Goal: Check status: Check status

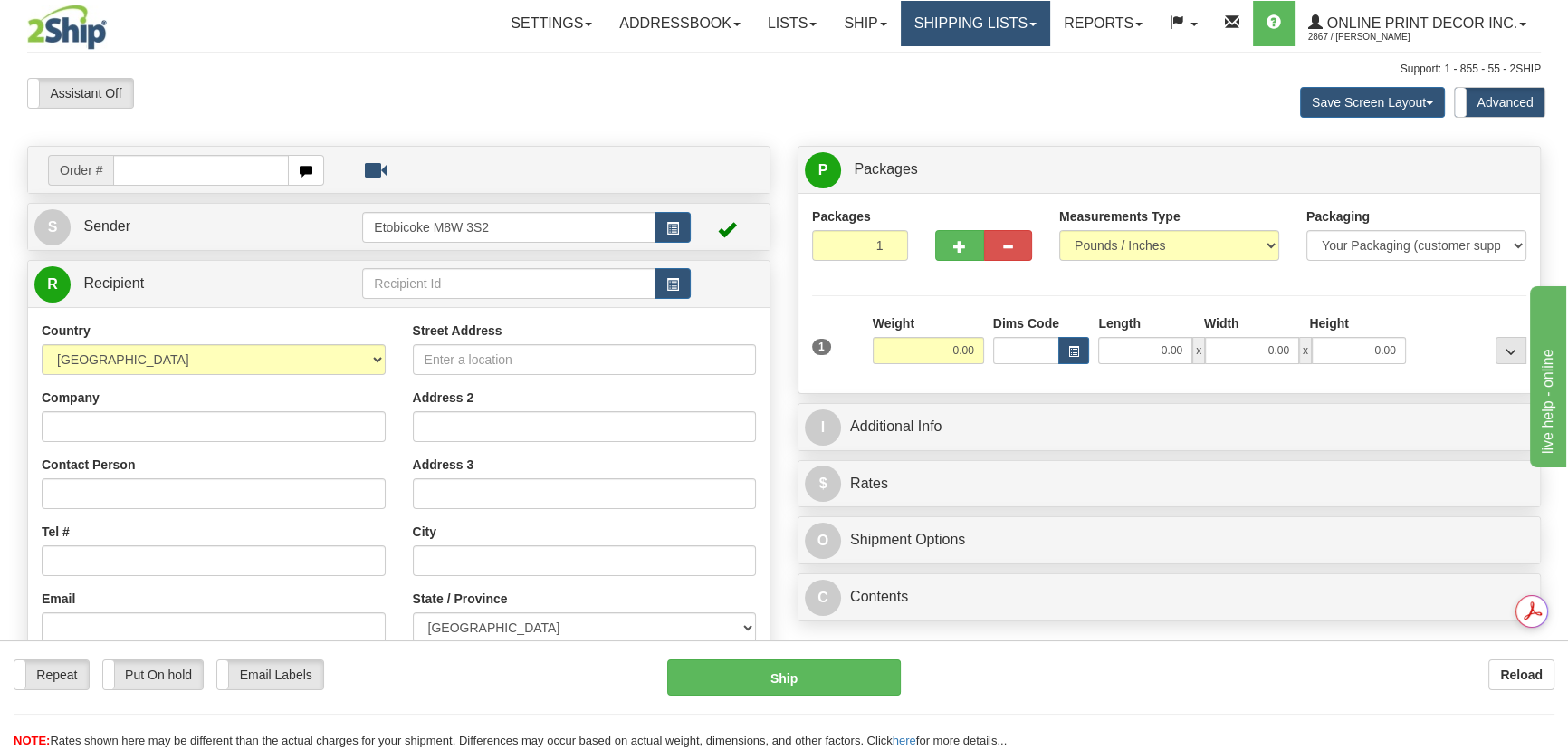
click at [979, 22] on link "Shipping lists" at bounding box center [975, 23] width 150 height 45
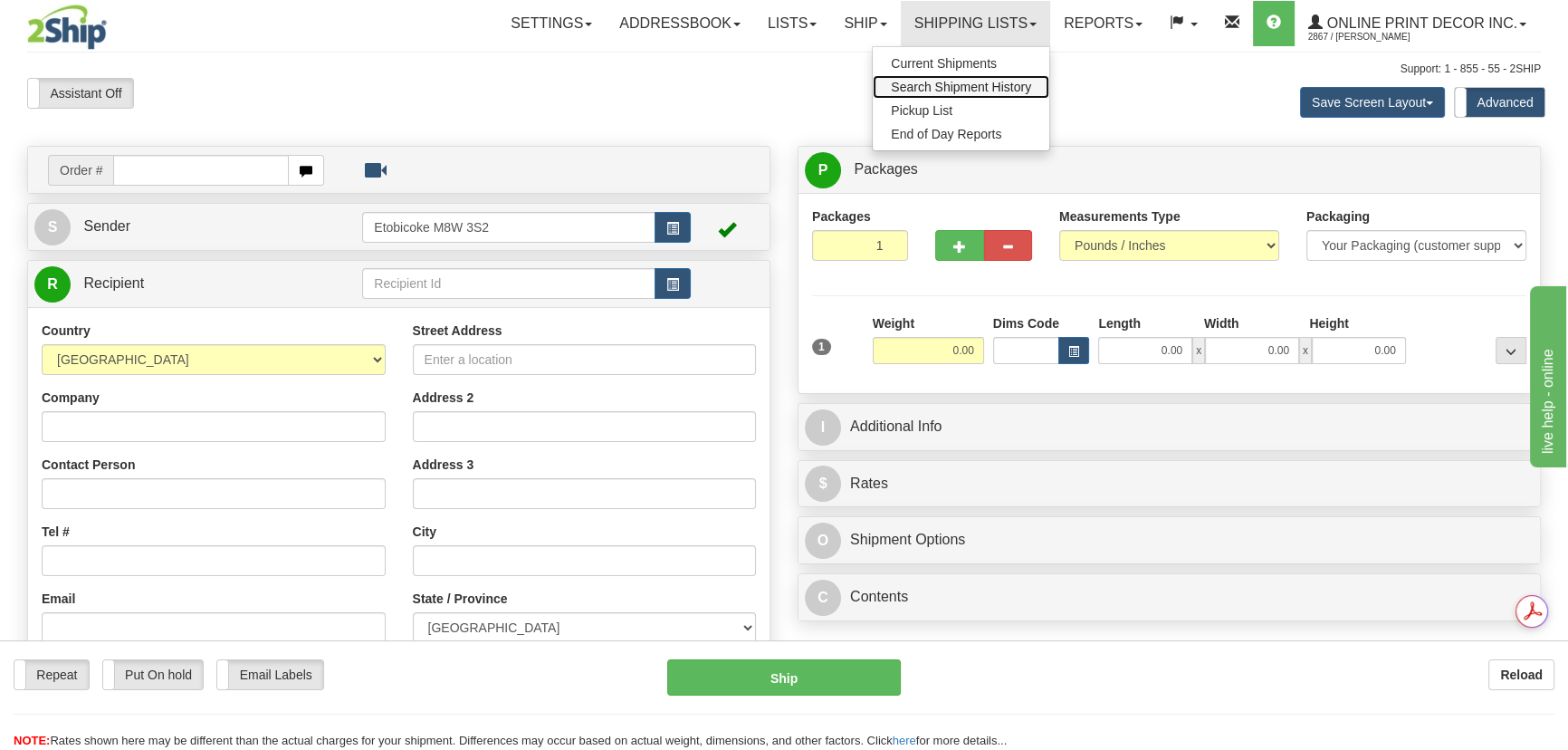
click at [971, 90] on span "Search Shipment History" at bounding box center [960, 87] width 141 height 15
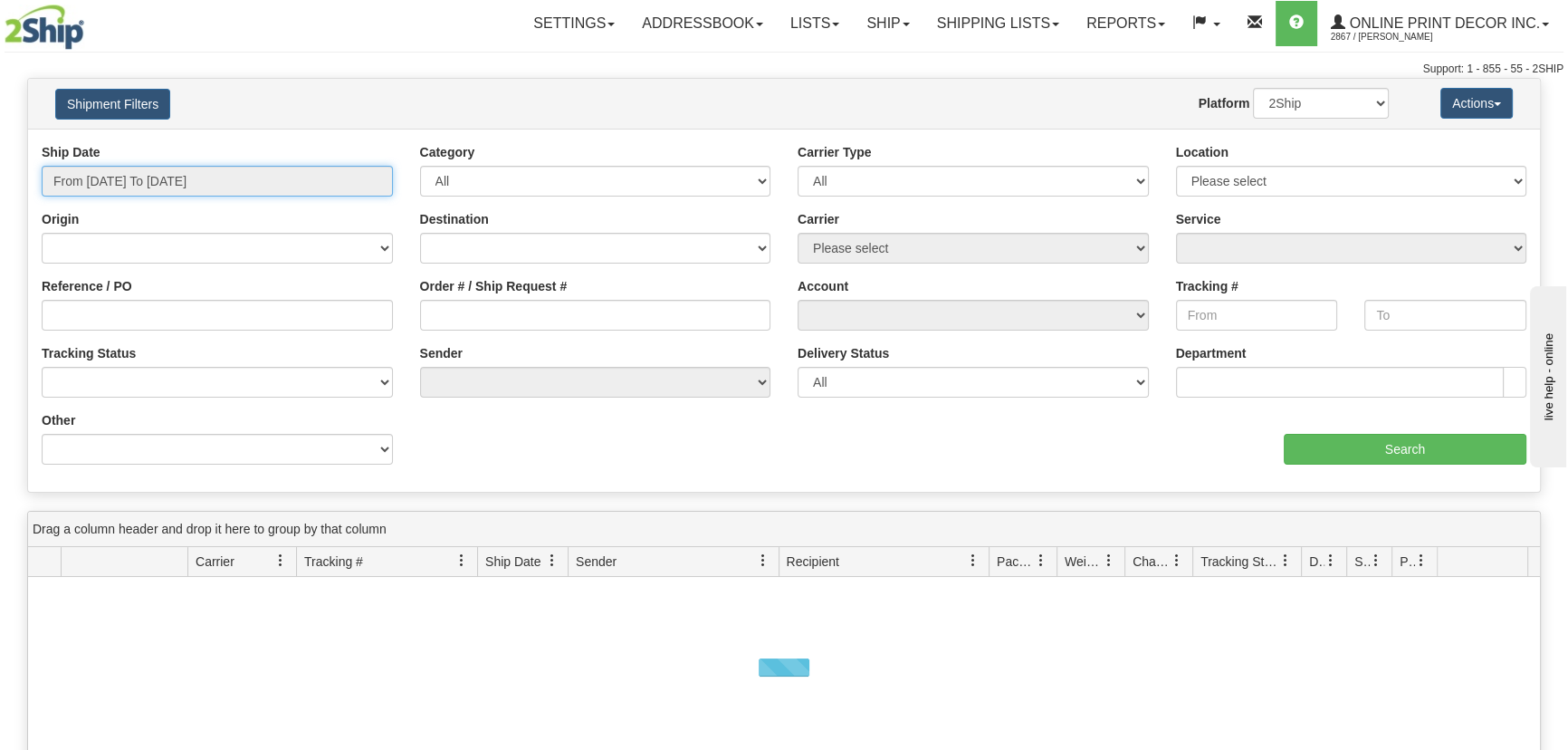
click at [187, 187] on input "From 10/05/2025 To 10/06/2025" at bounding box center [217, 180] width 351 height 30
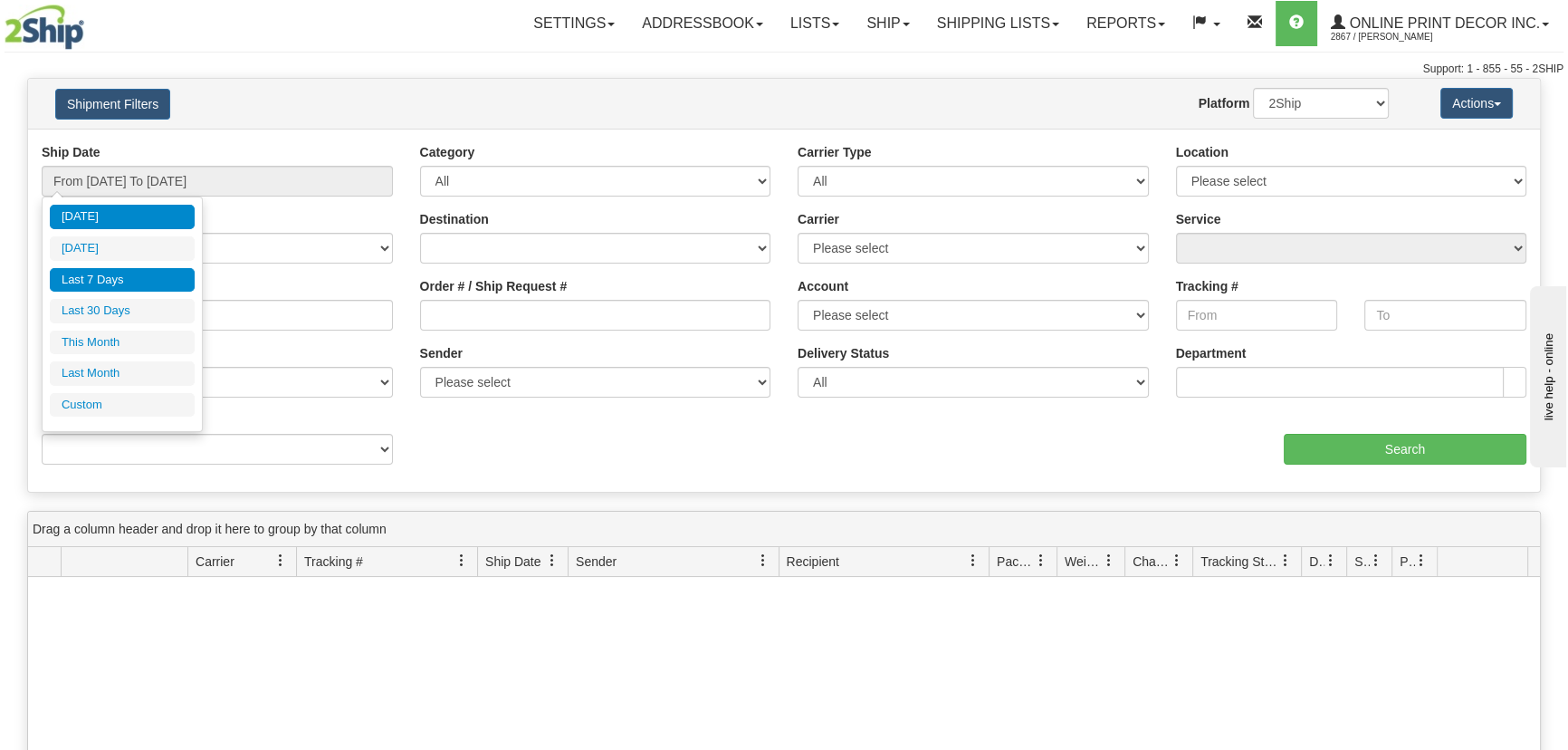
click at [140, 270] on li "Last 7 Days" at bounding box center [122, 280] width 145 height 25
type input "From 09/30/2025 To 10/06/2025"
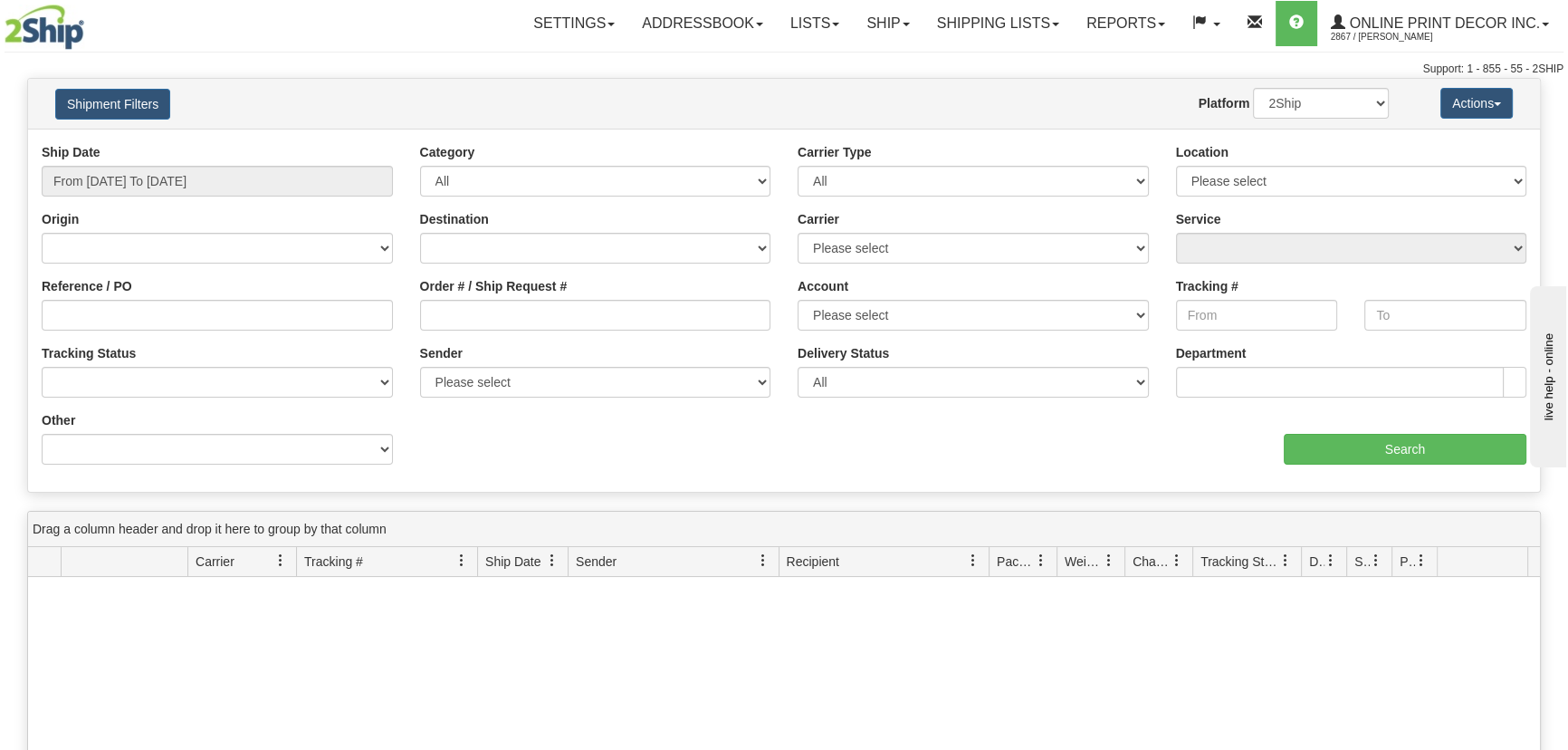
click at [625, 225] on div "Destination Canada United States Mexico Puerto Rico Romania Australia New Zeala…" at bounding box center [596, 237] width 351 height 53
click at [628, 240] on select "Canada United States Mexico Puerto Rico Romania Australia New Zealand SouthAfri…" at bounding box center [596, 247] width 351 height 30
select select "US"
click at [420, 233] on select "Canada United States Mexico Puerto Rico Romania Australia New Zealand SouthAfri…" at bounding box center [596, 247] width 351 height 30
click at [1374, 463] on div "Ship Date From 09/30/2025 To 10/06/2025 Category All Inbound Outbound Carrier T…" at bounding box center [784, 311] width 1512 height 335
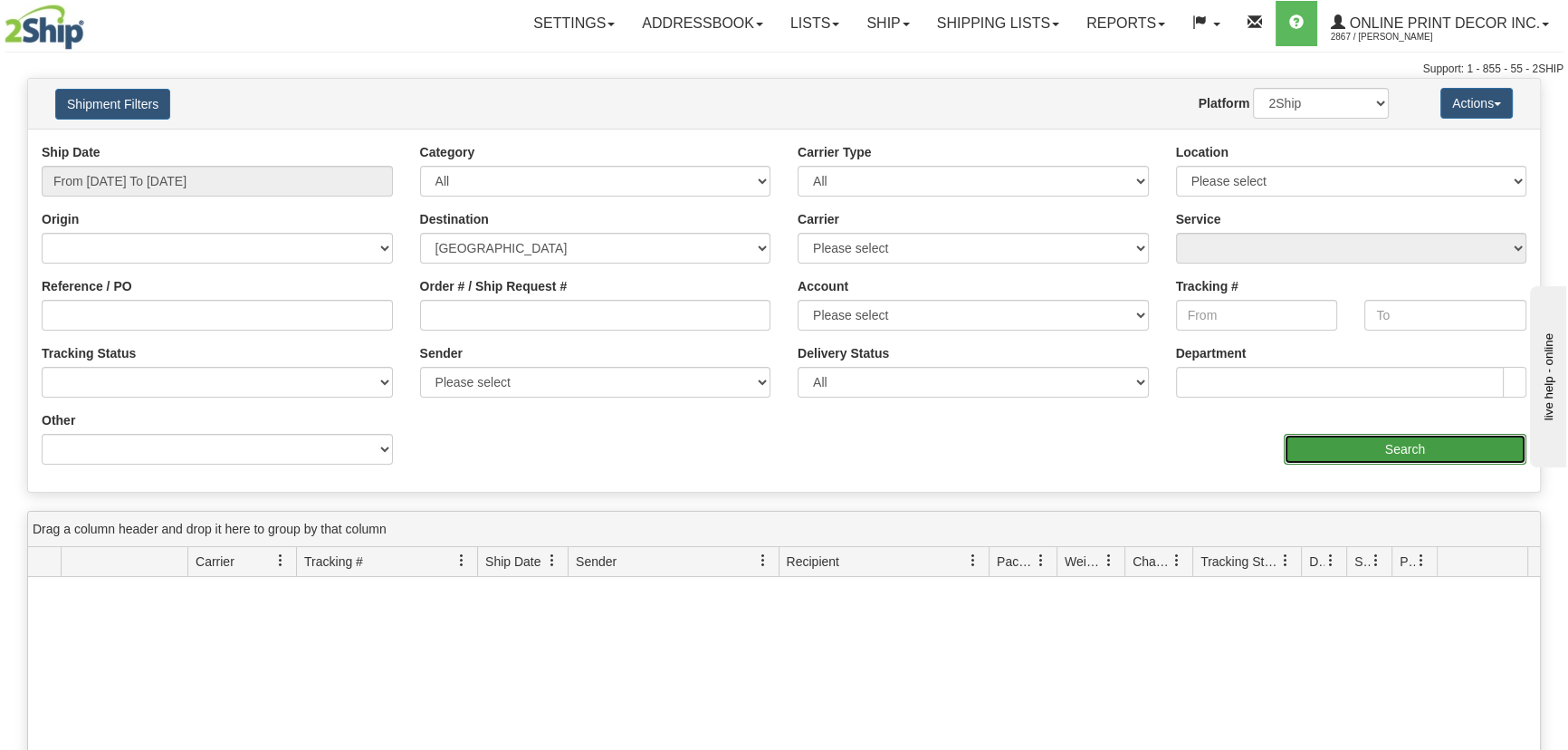
click at [1376, 451] on input "Search" at bounding box center [1405, 449] width 243 height 30
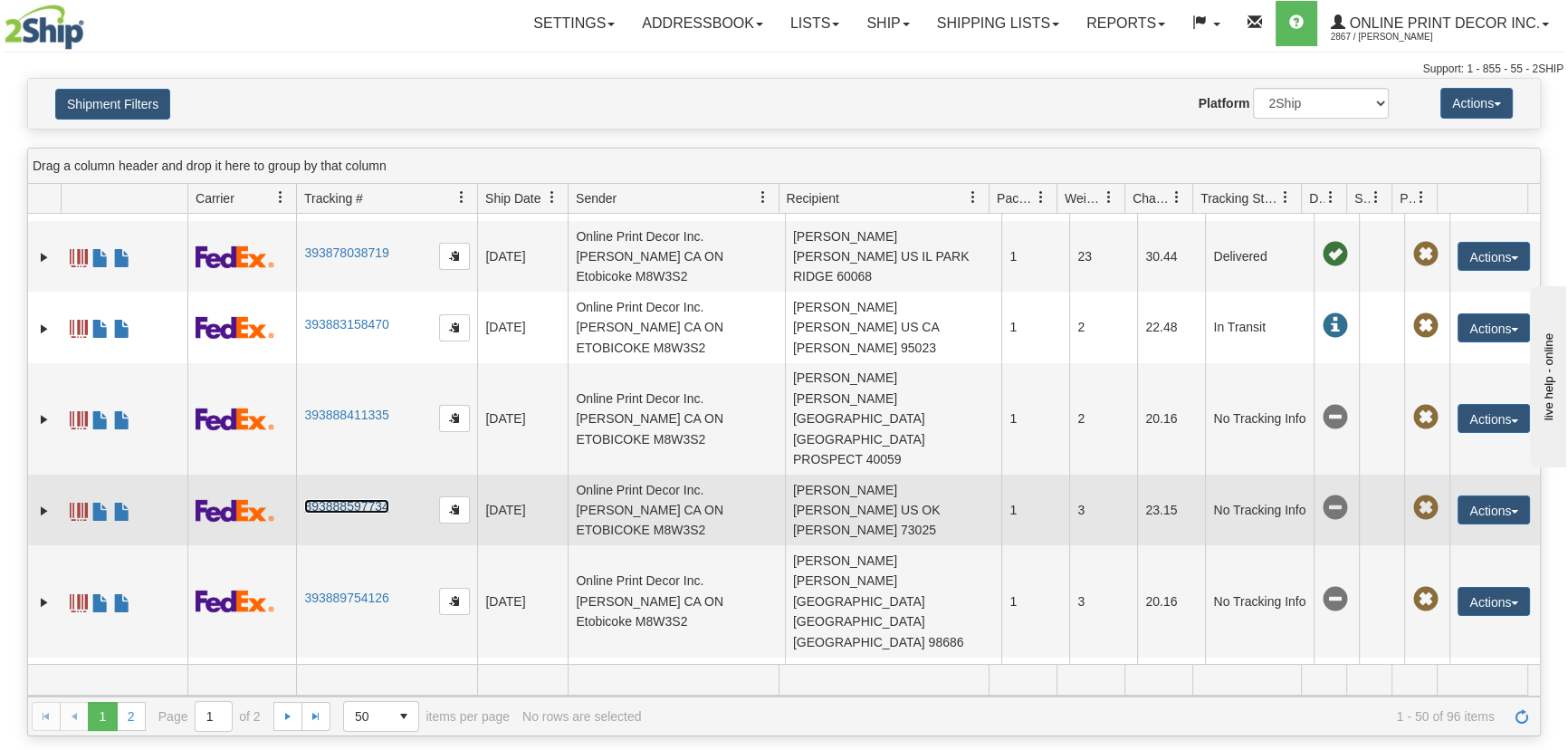
scroll to position [164, 0]
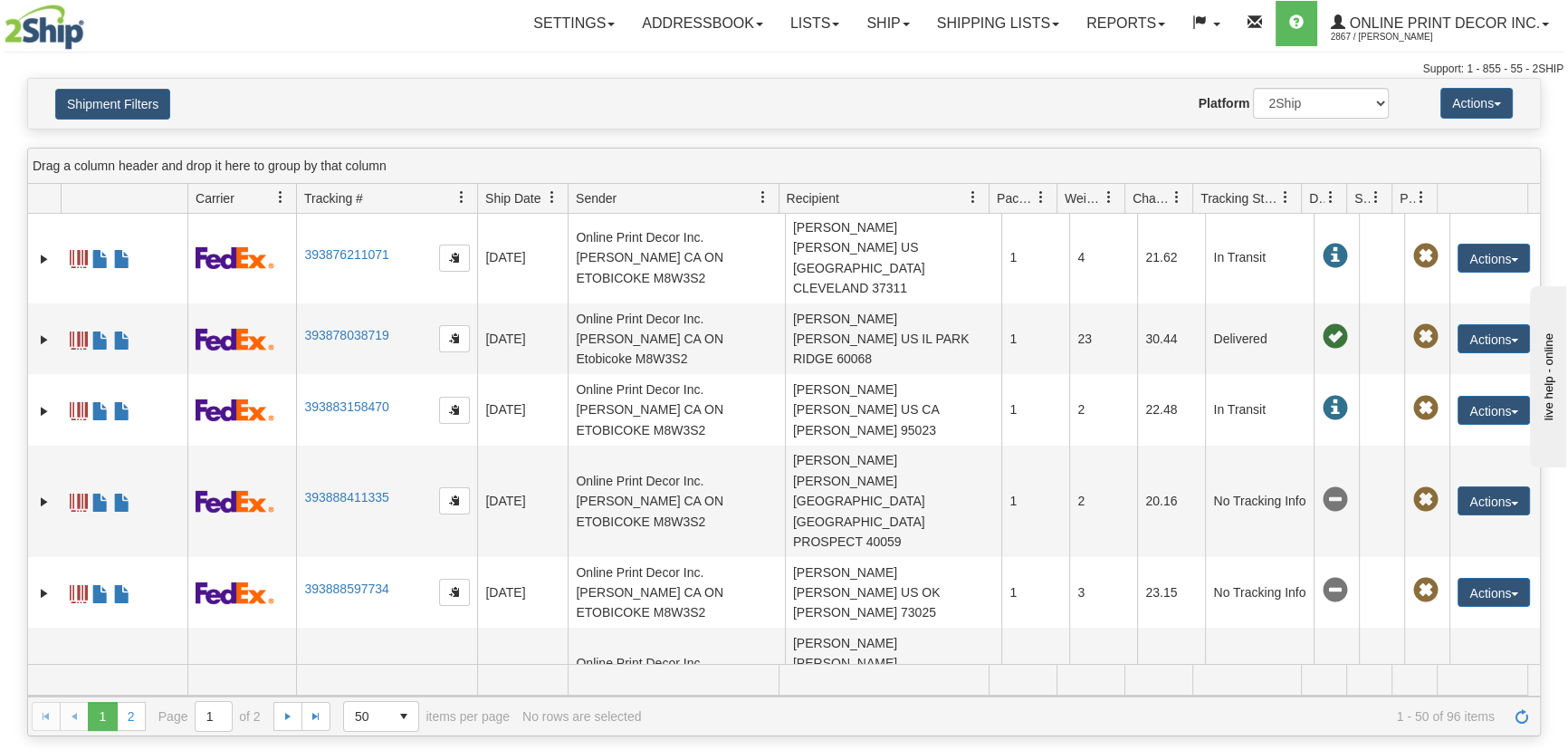
click at [0, 435] on div "Please wait... × Confirm Delete Delete Cancel × Confirm Delete Yes No Cancel × …" at bounding box center [784, 407] width 1568 height 658
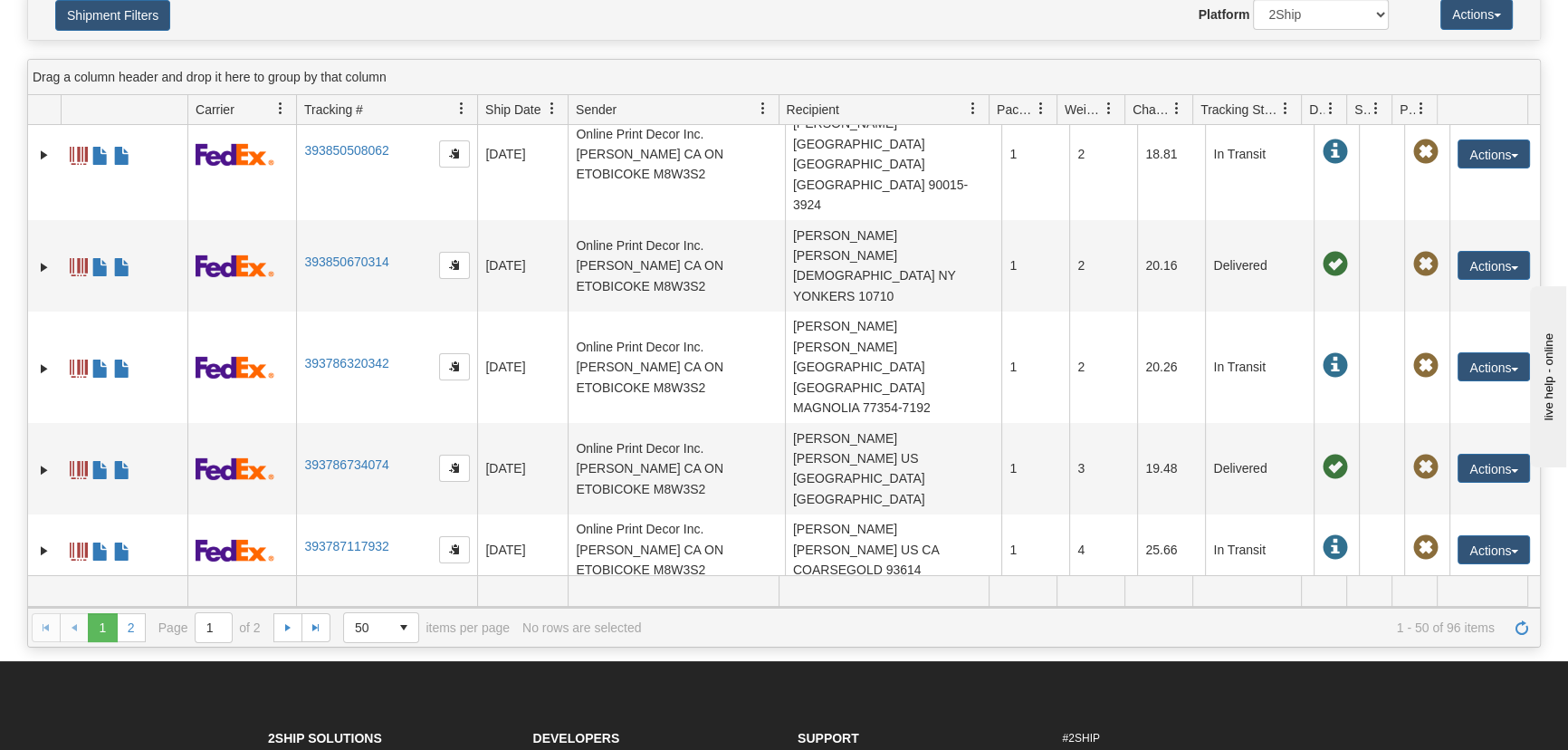
scroll to position [246, 0]
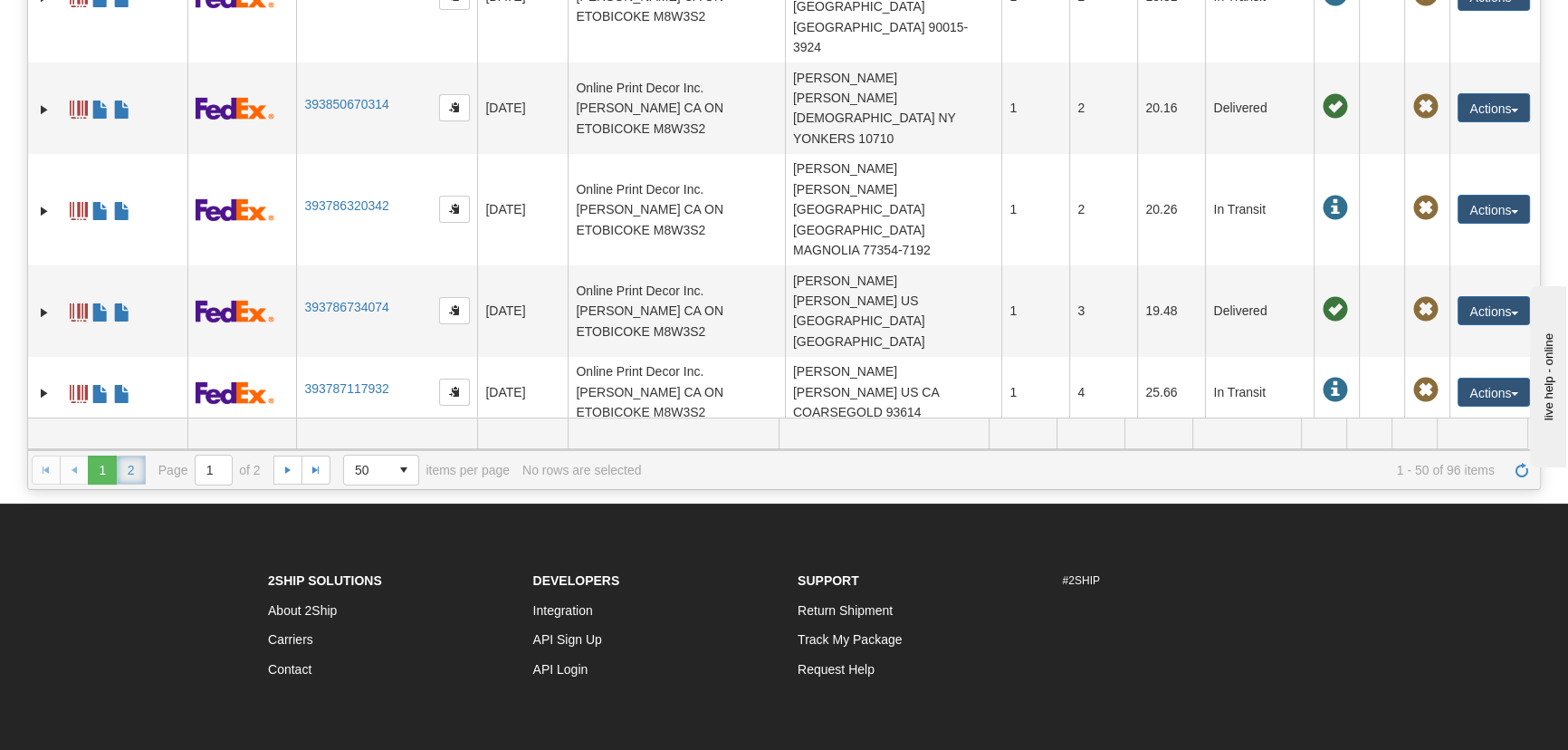
click at [129, 464] on link "2" at bounding box center [131, 470] width 29 height 29
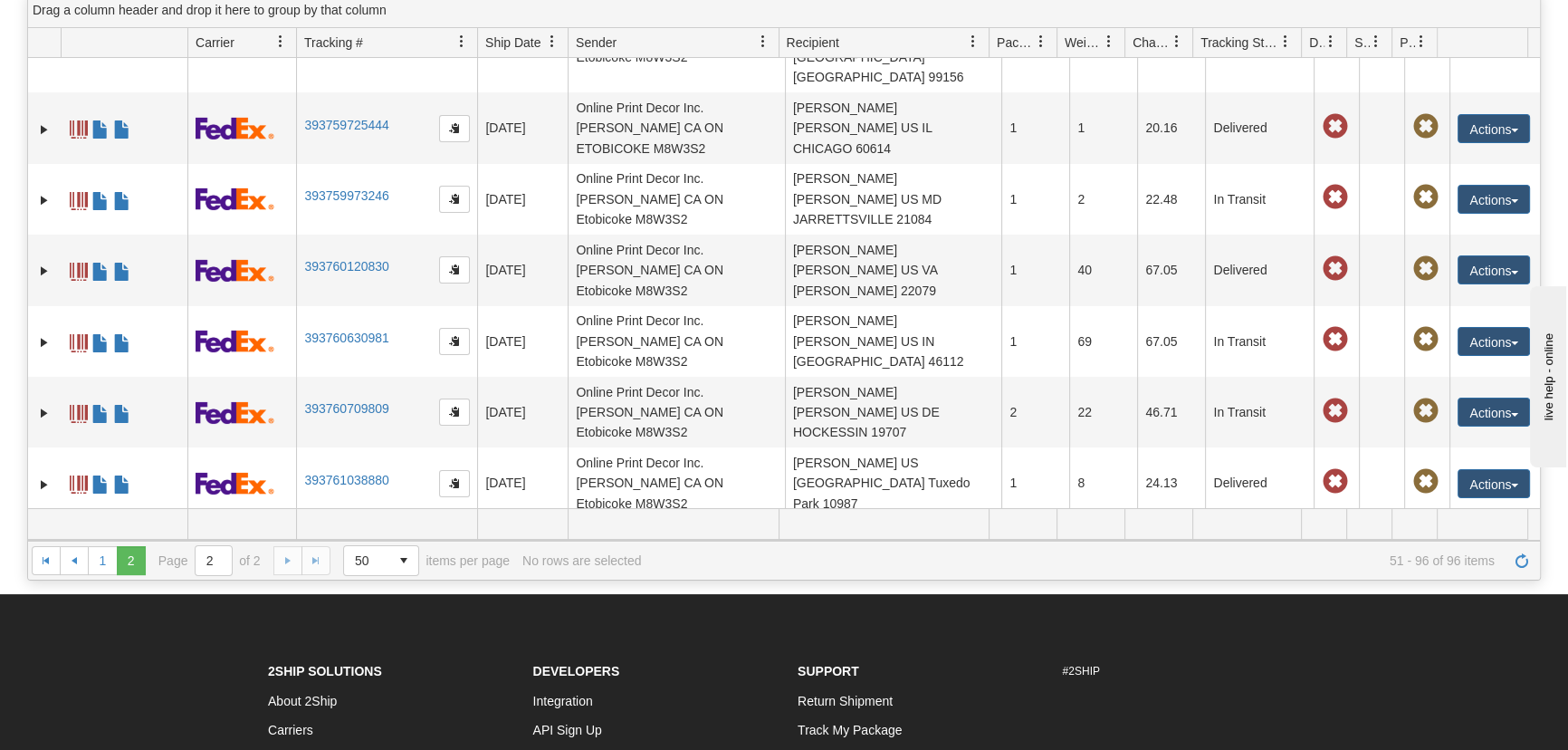
scroll to position [127, 0]
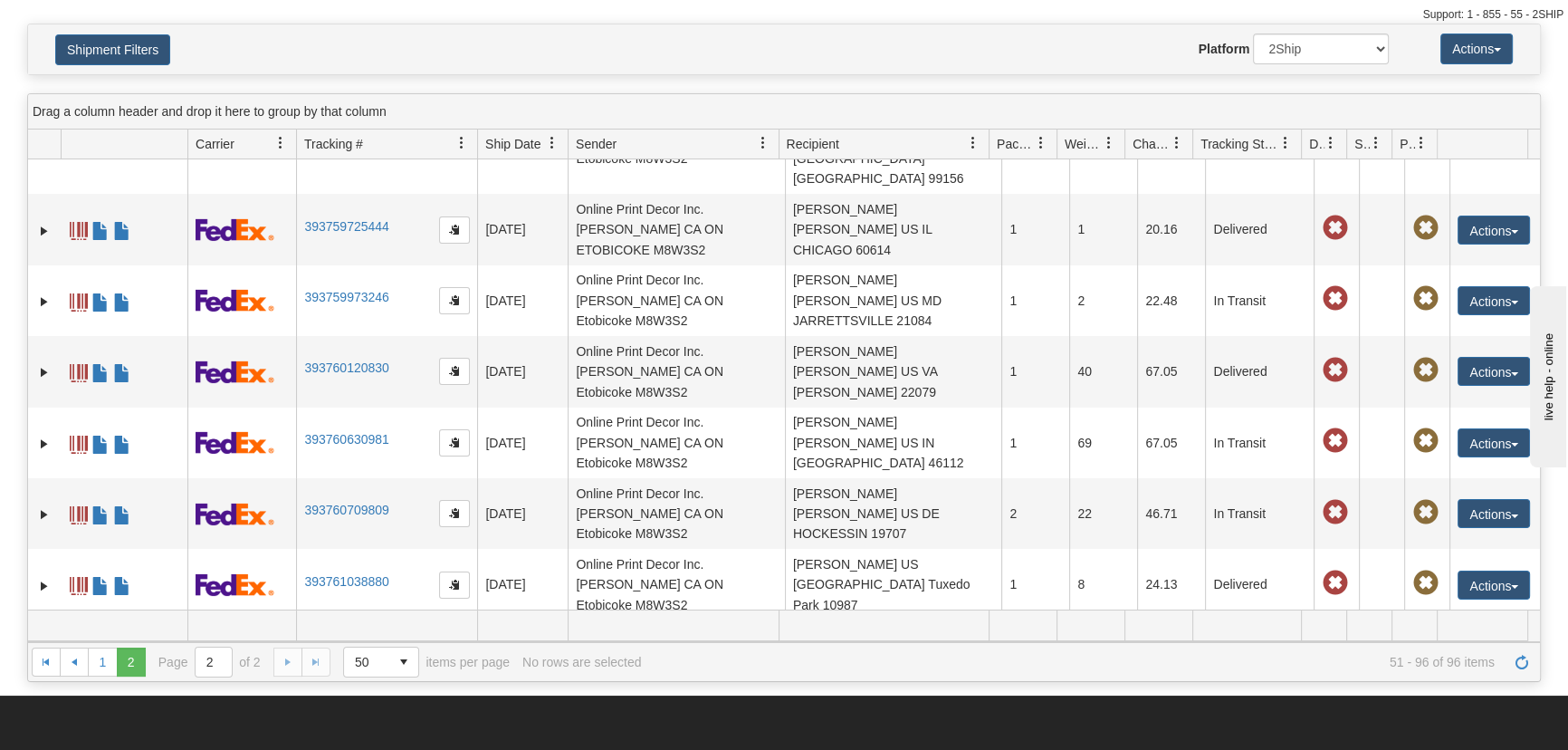
scroll to position [0, 0]
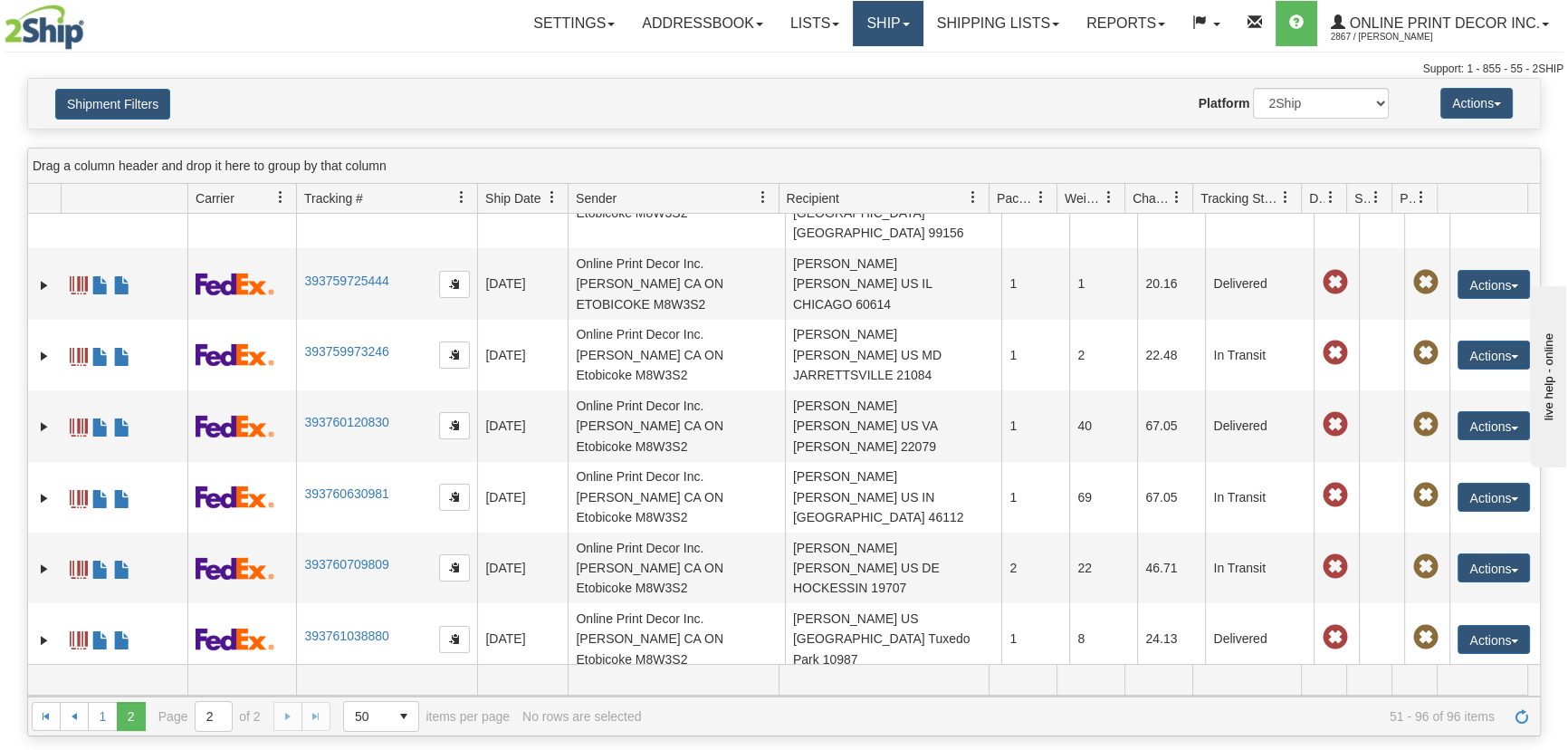
click at [903, 17] on link "Ship" at bounding box center [888, 23] width 70 height 45
click at [836, 56] on span "Ship Screen" at bounding box center [811, 63] width 69 height 15
